Goal: Task Accomplishment & Management: Complete application form

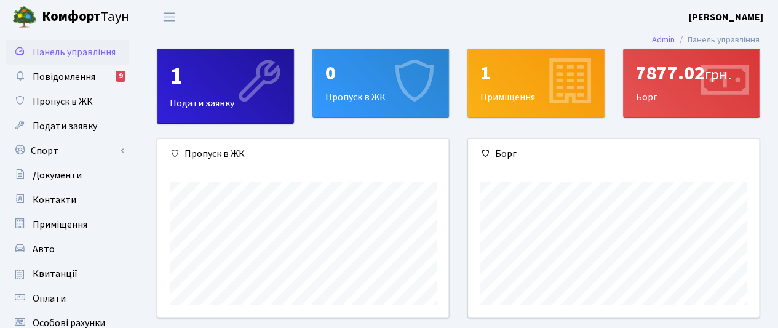
scroll to position [177, 292]
click at [385, 78] on icon at bounding box center [413, 83] width 58 height 58
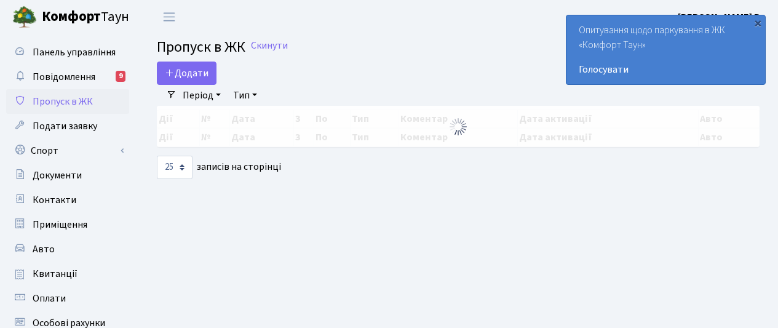
select select "25"
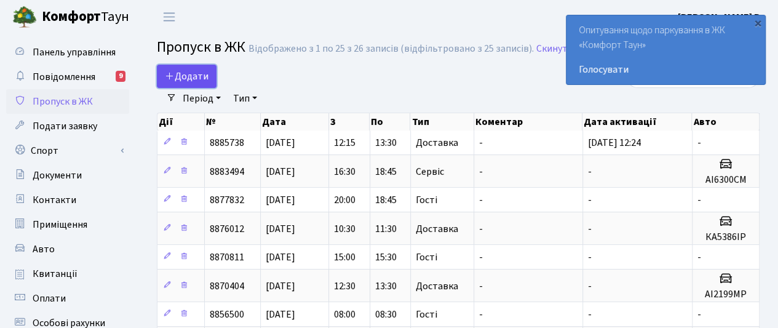
click at [190, 73] on span "Додати" at bounding box center [187, 77] width 44 height 14
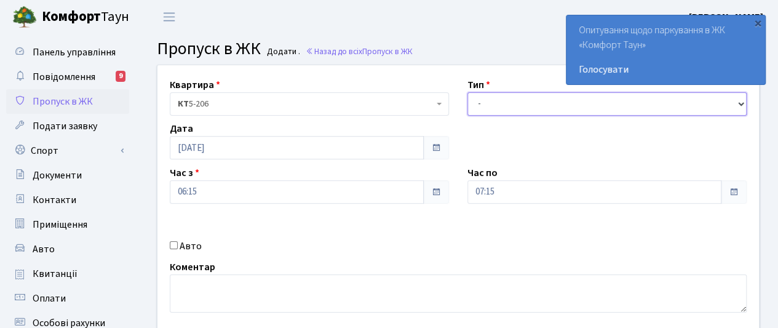
click at [566, 104] on select "- Доставка Таксі Гості Сервіс" at bounding box center [607, 103] width 279 height 23
select select "3"
click at [468, 92] on select "- Доставка Таксі Гості Сервіс" at bounding box center [607, 103] width 279 height 23
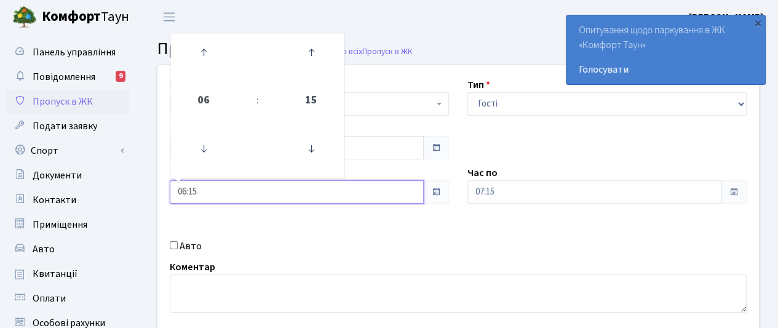
click at [411, 190] on input "06:15" at bounding box center [297, 191] width 254 height 23
click at [204, 47] on icon at bounding box center [203, 52] width 33 height 33
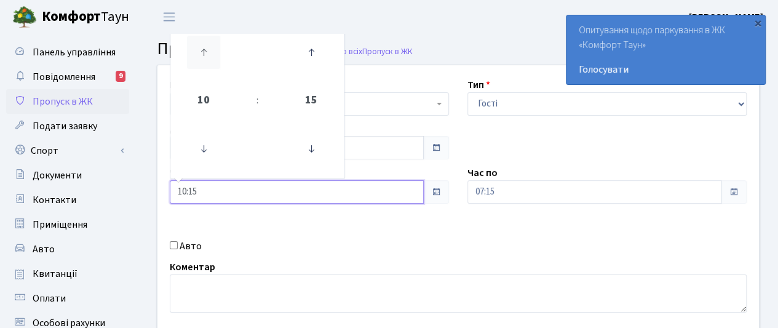
click at [204, 47] on icon at bounding box center [203, 52] width 33 height 33
click at [311, 49] on icon at bounding box center [311, 52] width 33 height 33
click at [311, 145] on icon at bounding box center [311, 148] width 33 height 33
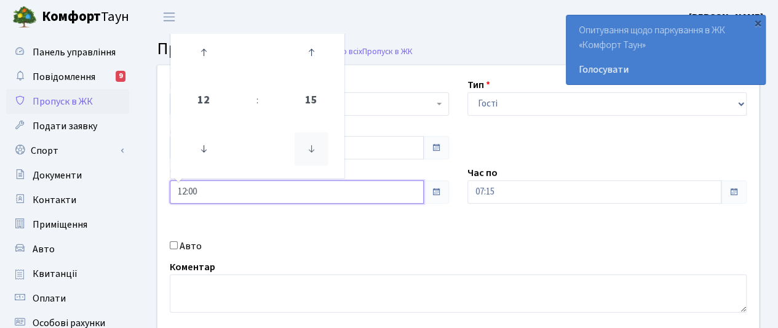
click at [311, 145] on icon at bounding box center [311, 148] width 33 height 33
click at [308, 45] on icon at bounding box center [311, 52] width 33 height 33
type input "12:00"
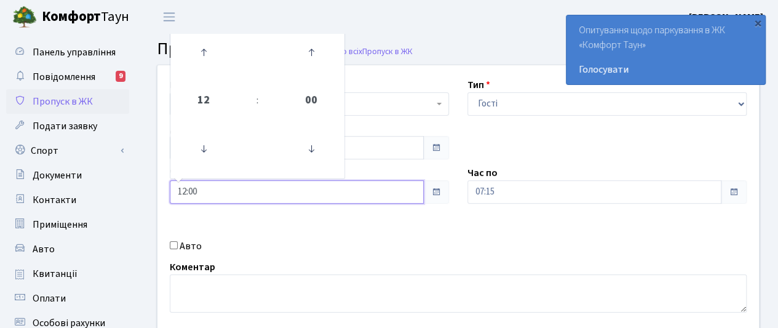
drag, startPoint x: 308, startPoint y: 45, endPoint x: 373, endPoint y: 164, distance: 136.0
click at [373, 164] on div "Квартира <b>КТ</b>&nbsp;&nbsp;&nbsp;&nbsp;5-206 КТ 5-206 Тип - Доставка Таксі Г…" at bounding box center [458, 198] width 620 height 266
click at [377, 188] on input "12:00" at bounding box center [297, 191] width 254 height 23
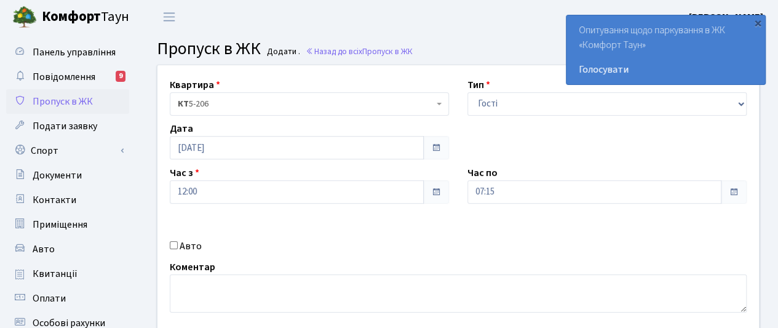
click at [374, 221] on div "Квартира <b>КТ</b>&nbsp;&nbsp;&nbsp;&nbsp;5-206 КТ 5-206 Тип - Доставка Таксі Г…" at bounding box center [458, 198] width 620 height 266
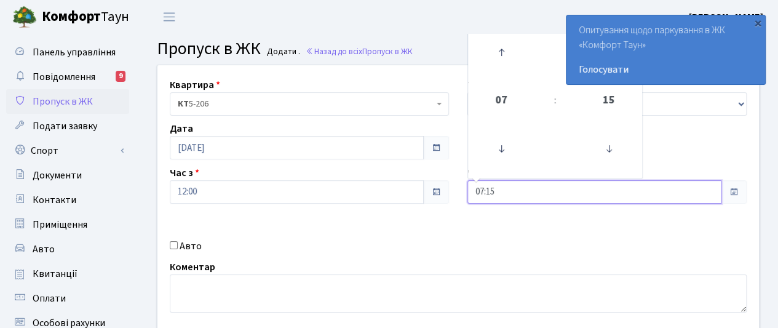
click at [605, 190] on input "07:15" at bounding box center [595, 191] width 254 height 23
click at [762, 22] on div "×" at bounding box center [758, 23] width 12 height 12
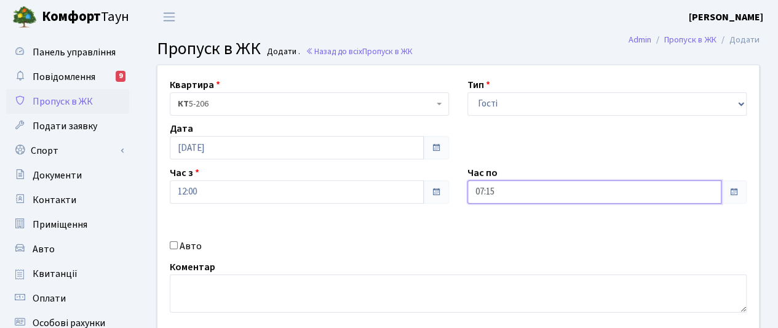
click at [631, 189] on input "07:15" at bounding box center [595, 191] width 254 height 23
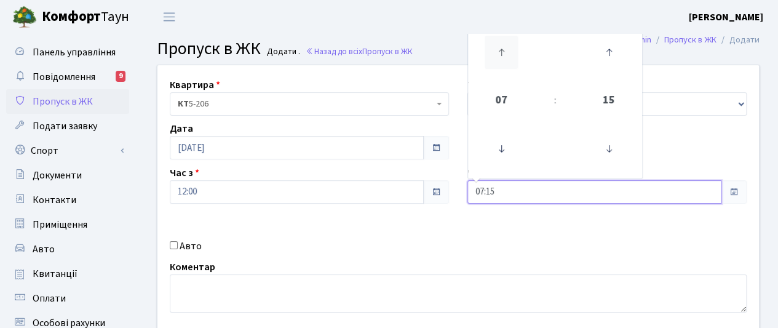
drag, startPoint x: 509, startPoint y: 65, endPoint x: 501, endPoint y: 47, distance: 19.6
click at [501, 47] on icon at bounding box center [501, 52] width 33 height 33
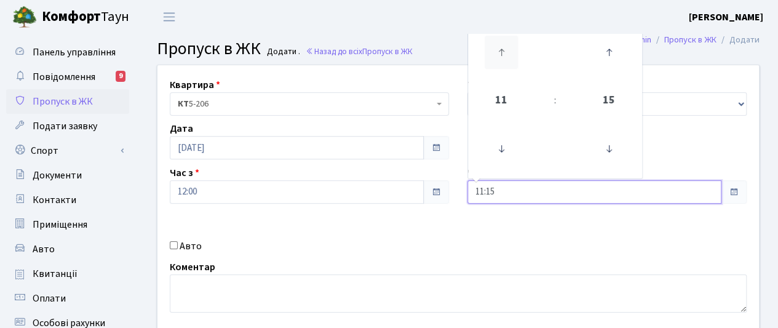
click at [501, 47] on icon at bounding box center [501, 52] width 33 height 33
click at [502, 47] on icon at bounding box center [501, 52] width 33 height 33
click at [611, 151] on icon at bounding box center [609, 148] width 33 height 33
click at [609, 53] on icon at bounding box center [609, 52] width 33 height 33
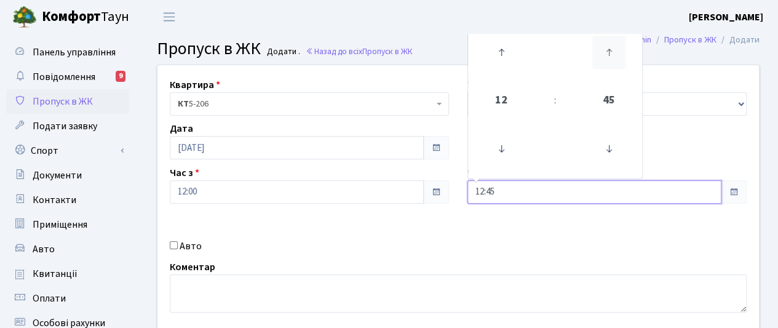
type input "13:00"
click at [602, 251] on div "Квартира <b>КТ</b>&nbsp;&nbsp;&nbsp;&nbsp;5-206 КТ 5-206 Тип - Доставка Таксі Г…" at bounding box center [458, 198] width 620 height 266
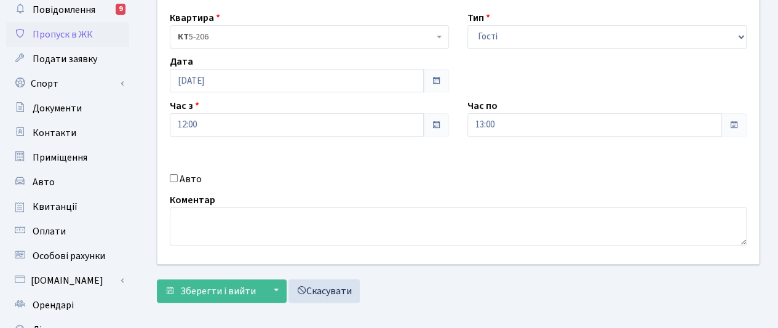
scroll to position [74, 0]
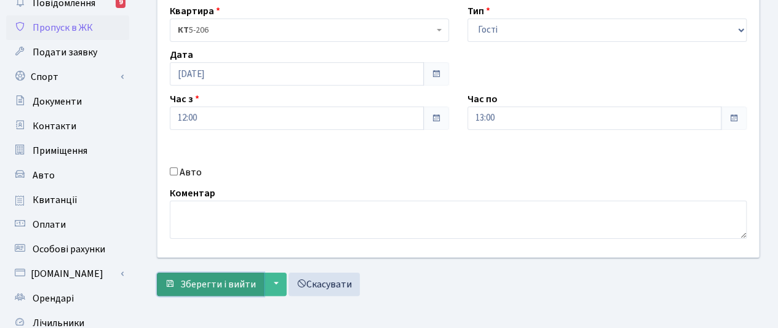
click at [217, 280] on span "Зберегти і вийти" at bounding box center [218, 285] width 76 height 14
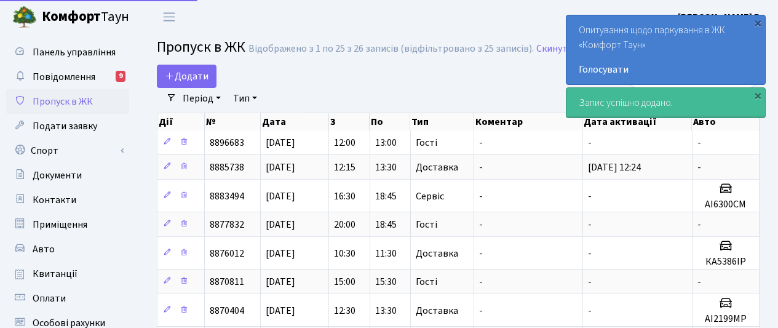
select select "25"
